Goal: Task Accomplishment & Management: Manage account settings

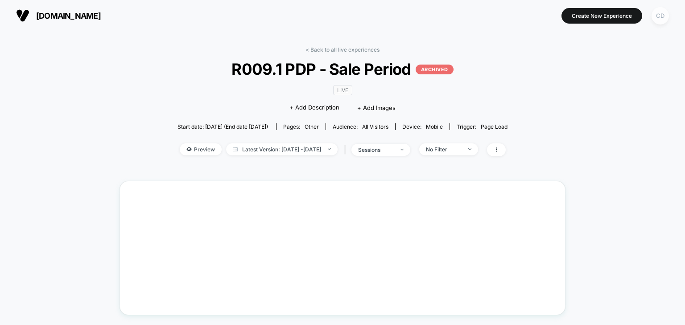
click at [663, 19] on div "CD" at bounding box center [659, 15] width 17 height 17
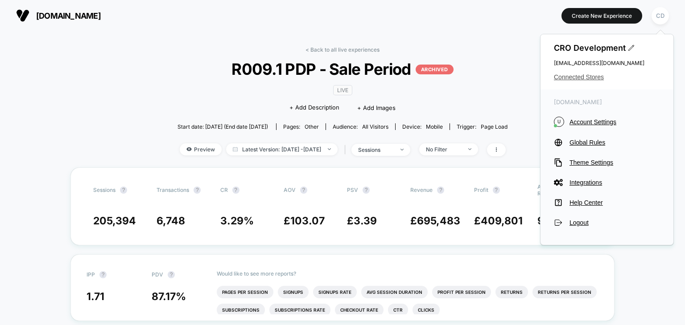
click at [595, 77] on span "Connected Stores" at bounding box center [607, 77] width 106 height 7
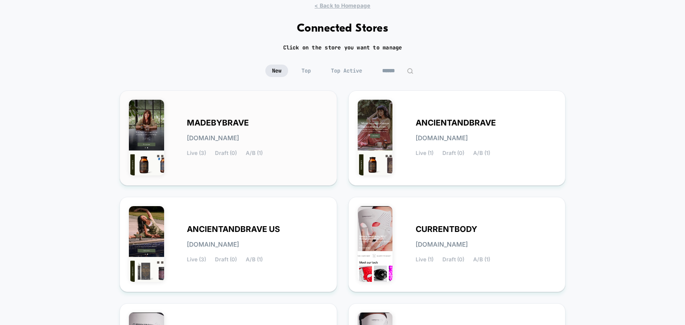
scroll to position [45, 0]
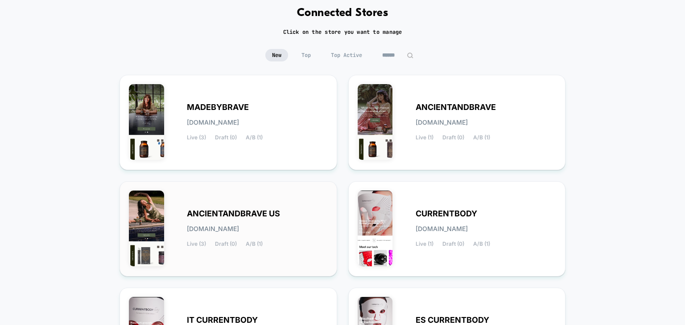
click at [239, 212] on span "ANCIENTANDBRAVE US" at bounding box center [233, 214] width 93 height 6
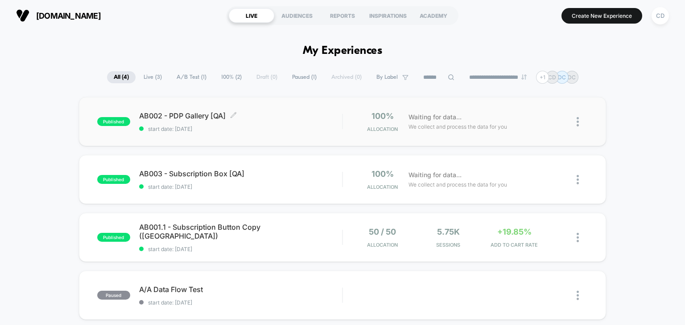
click at [190, 116] on span "AB002 - PDP Gallery [QA] Click to edit experience details" at bounding box center [240, 115] width 203 height 9
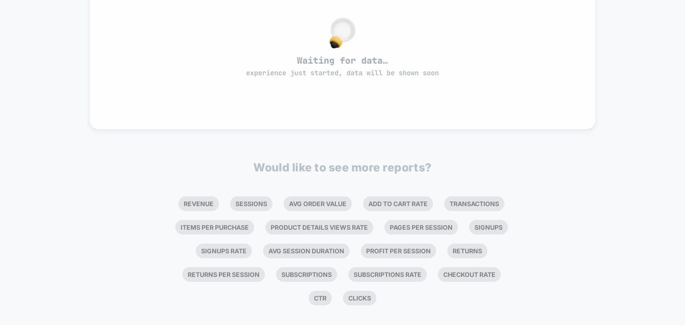
scroll to position [205, 0]
